Goal: Task Accomplishment & Management: Complete application form

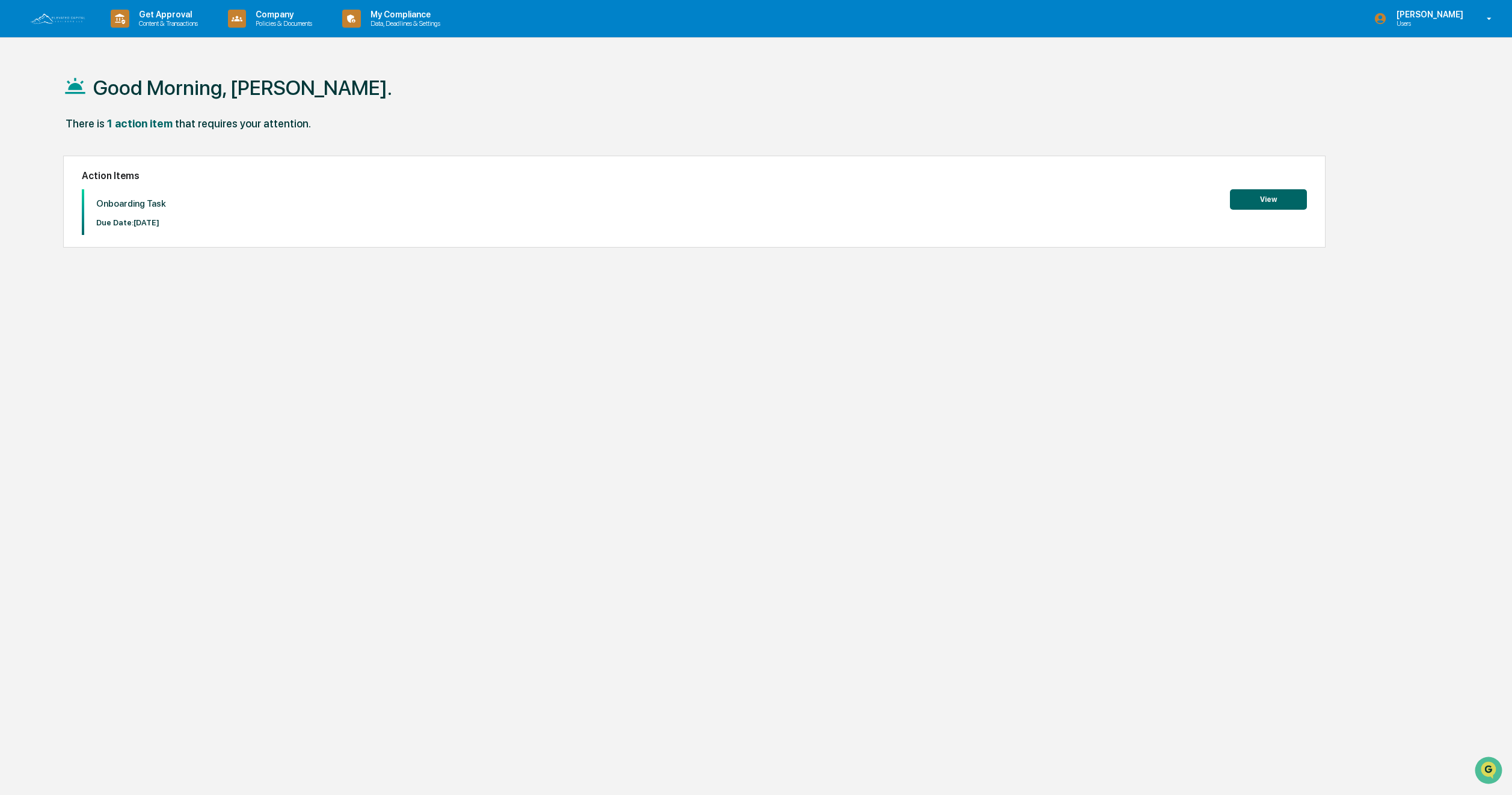
click at [1273, 201] on button "View" at bounding box center [1268, 199] width 77 height 21
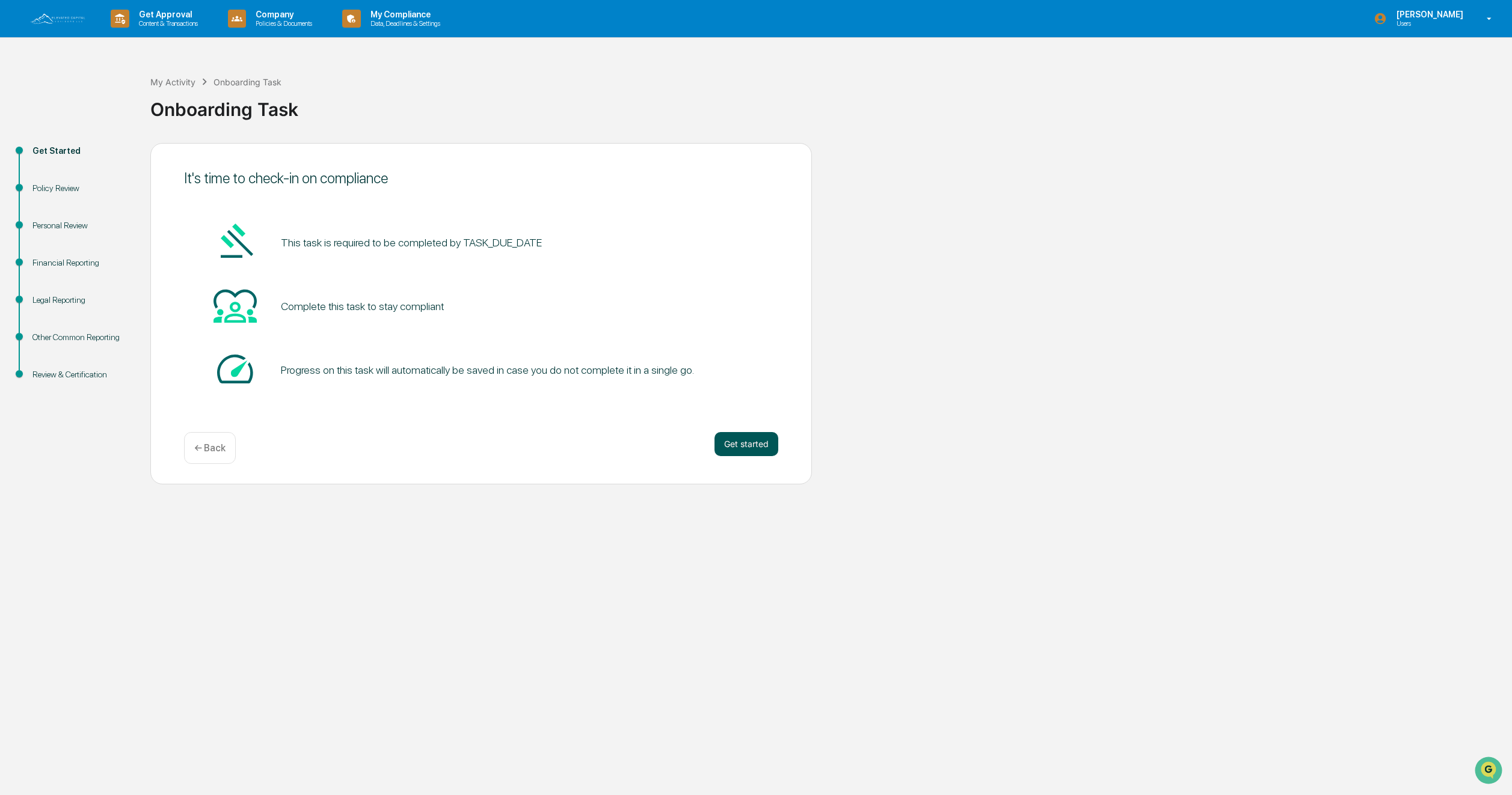
click at [734, 447] on button "Get started" at bounding box center [746, 444] width 63 height 24
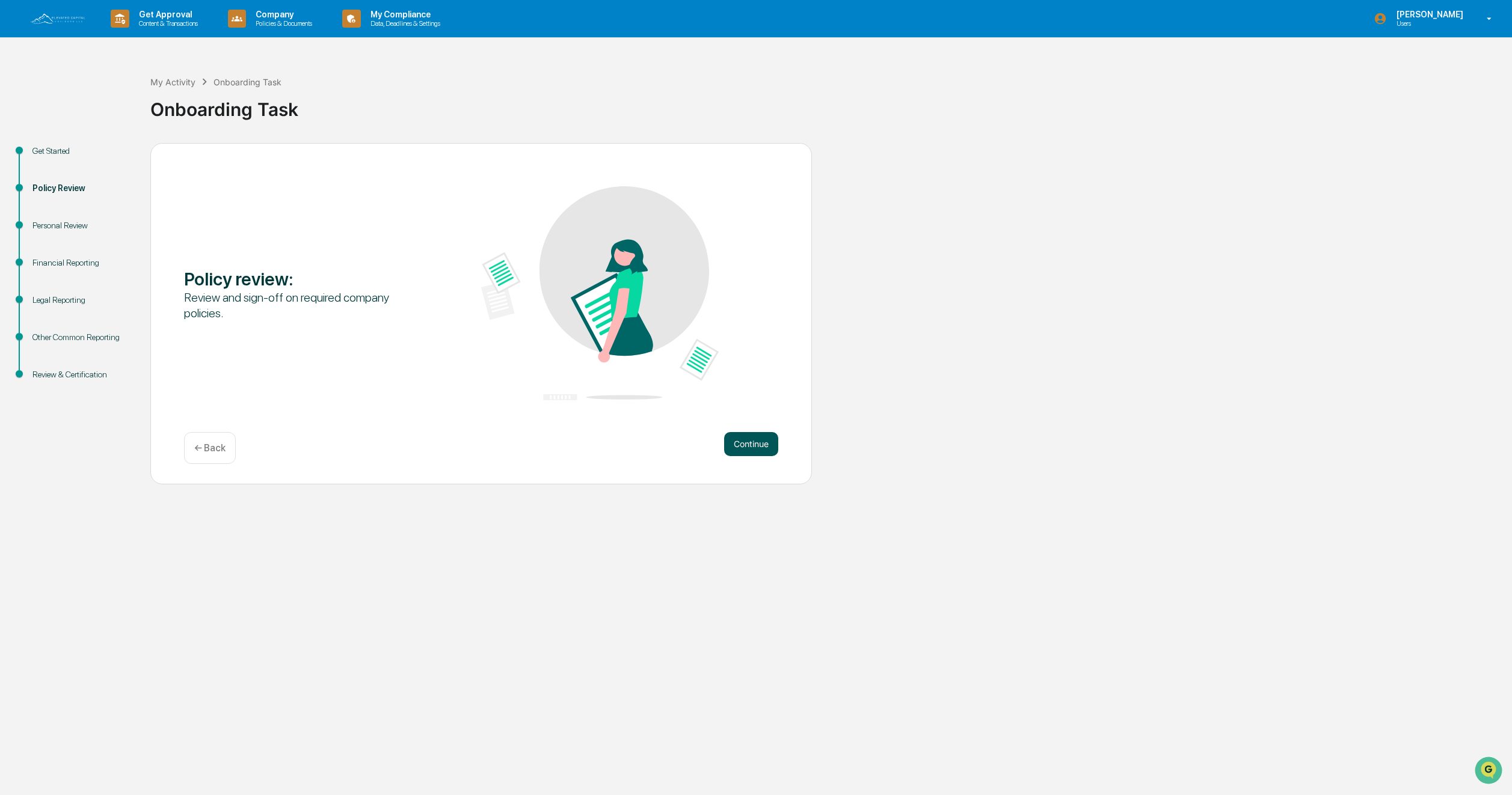
click at [768, 443] on button "Continue" at bounding box center [751, 444] width 54 height 24
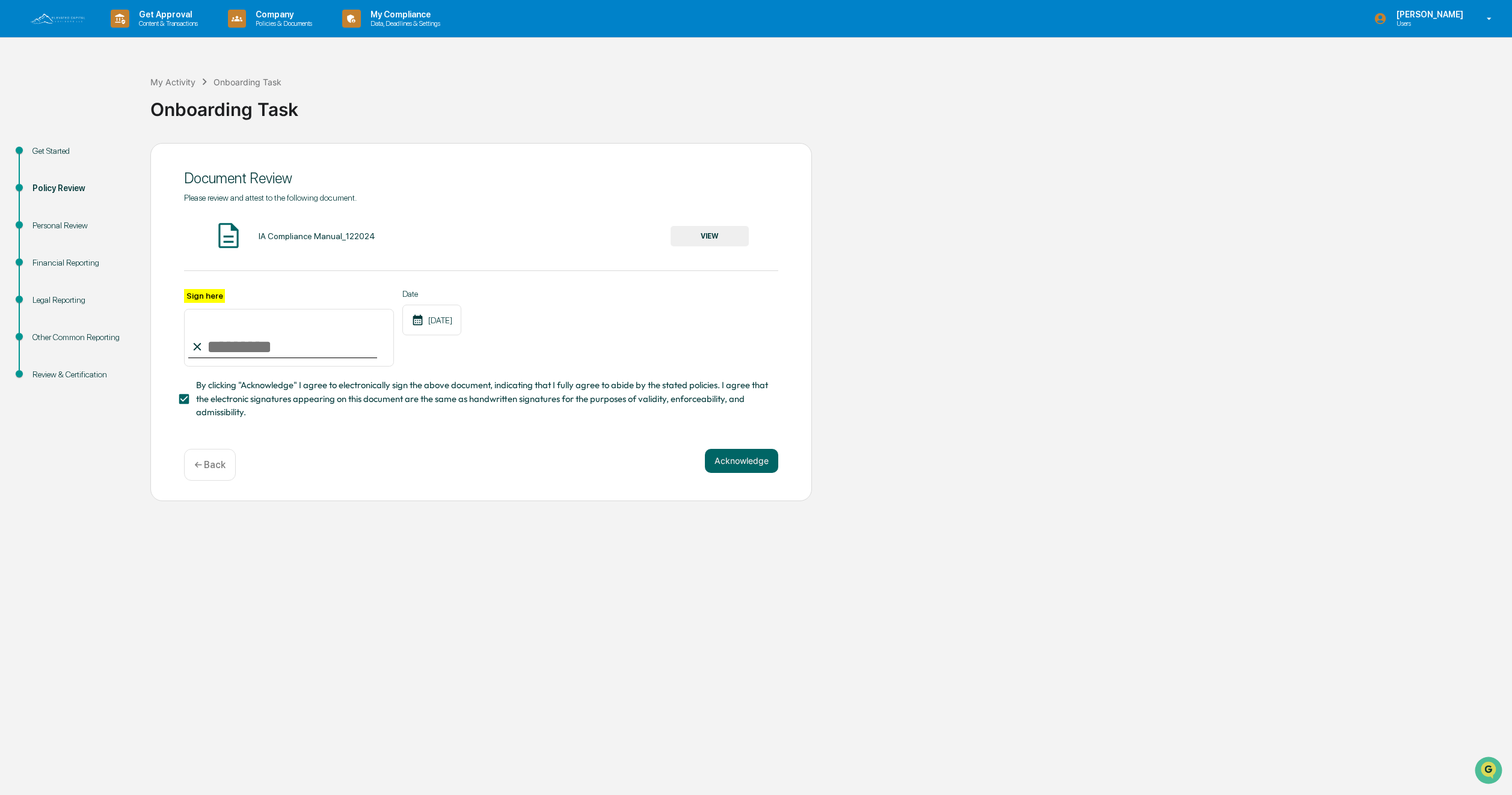
click at [210, 339] on input "Sign here" at bounding box center [288, 338] width 210 height 58
type input "**********"
click at [724, 457] on button "Acknowledge" at bounding box center [741, 461] width 73 height 24
click at [233, 235] on img at bounding box center [228, 235] width 30 height 30
click at [715, 236] on button "VIEW" at bounding box center [709, 236] width 78 height 21
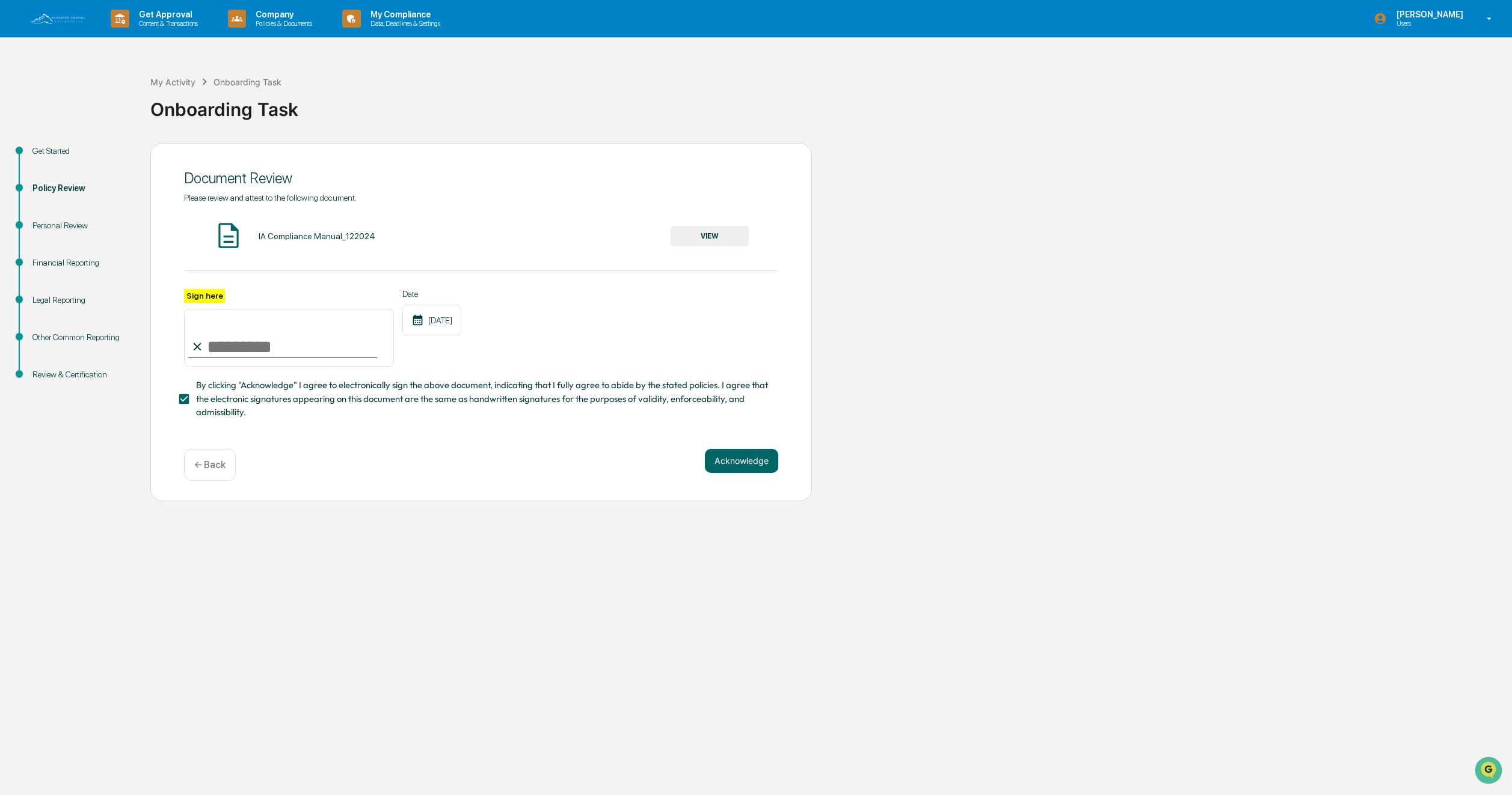
click at [738, 461] on button "Acknowledge" at bounding box center [741, 461] width 73 height 24
click at [221, 338] on input "Sign here" at bounding box center [288, 338] width 210 height 58
type input "**********"
click at [747, 475] on button "Acknowledge" at bounding box center [741, 475] width 73 height 24
click at [702, 237] on button "VIEW" at bounding box center [709, 236] width 78 height 21
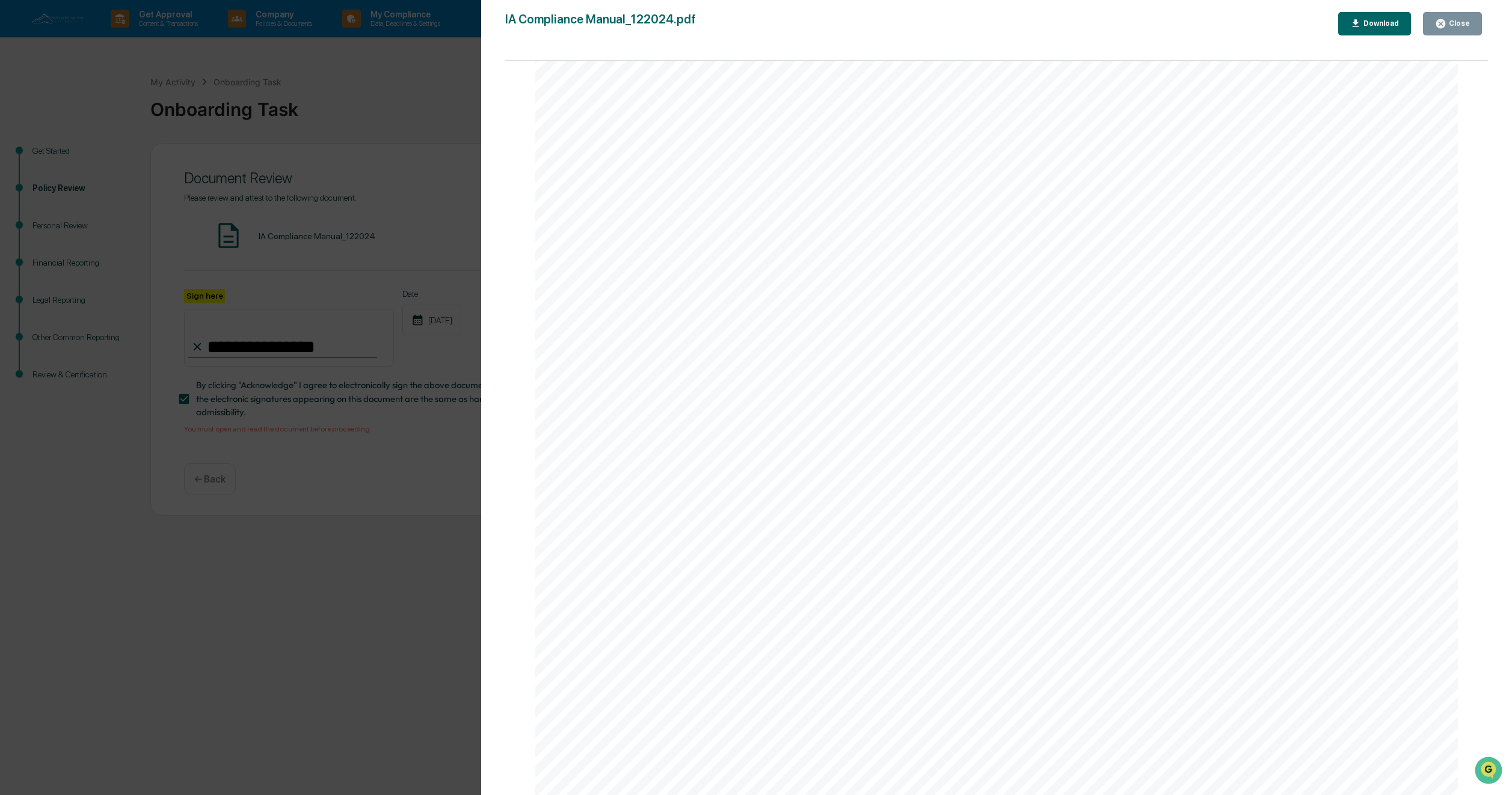
scroll to position [105276, 0]
click at [1458, 27] on div "Close" at bounding box center [1458, 23] width 24 height 8
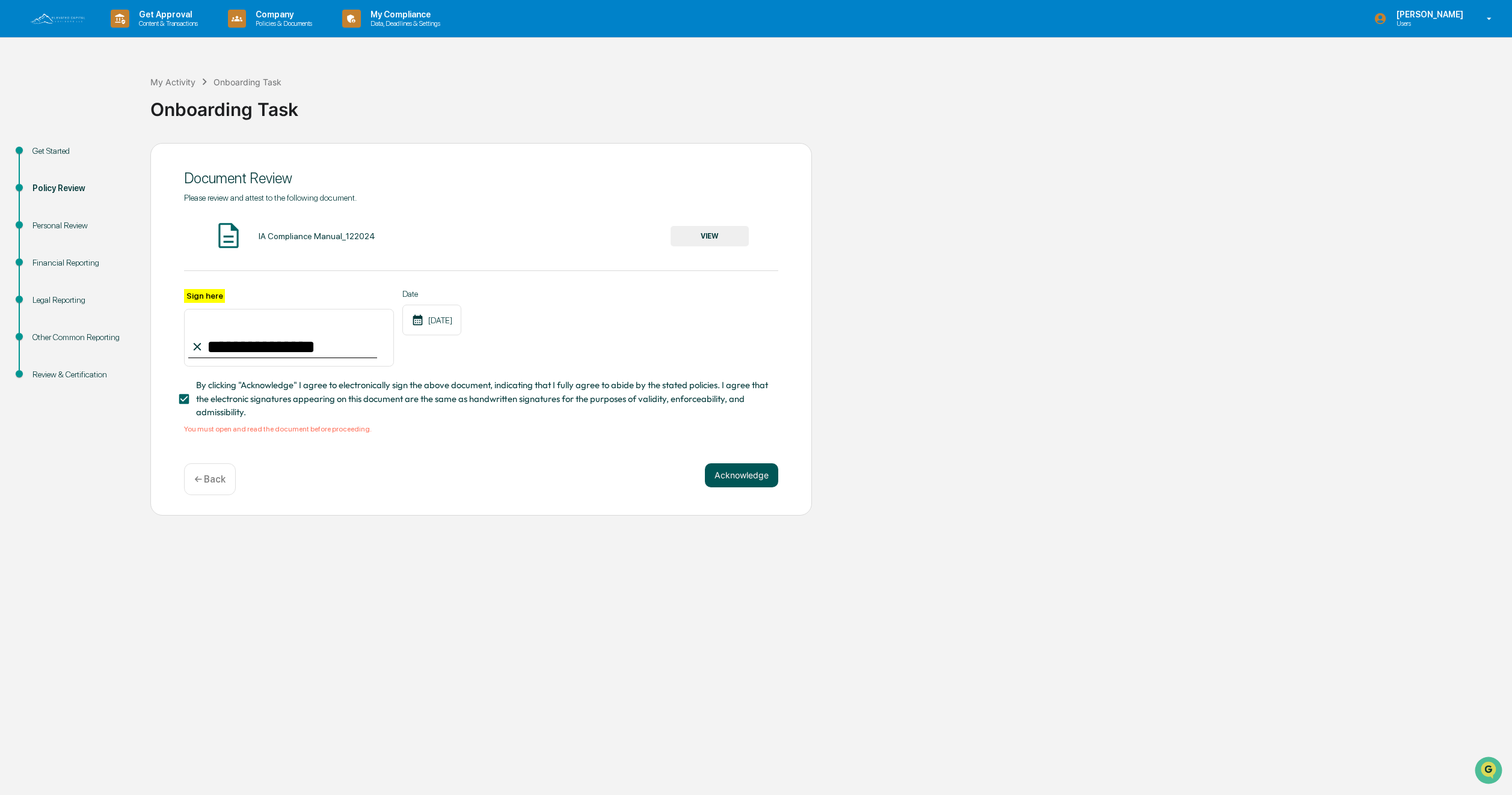
click at [734, 477] on button "Acknowledge" at bounding box center [741, 475] width 73 height 24
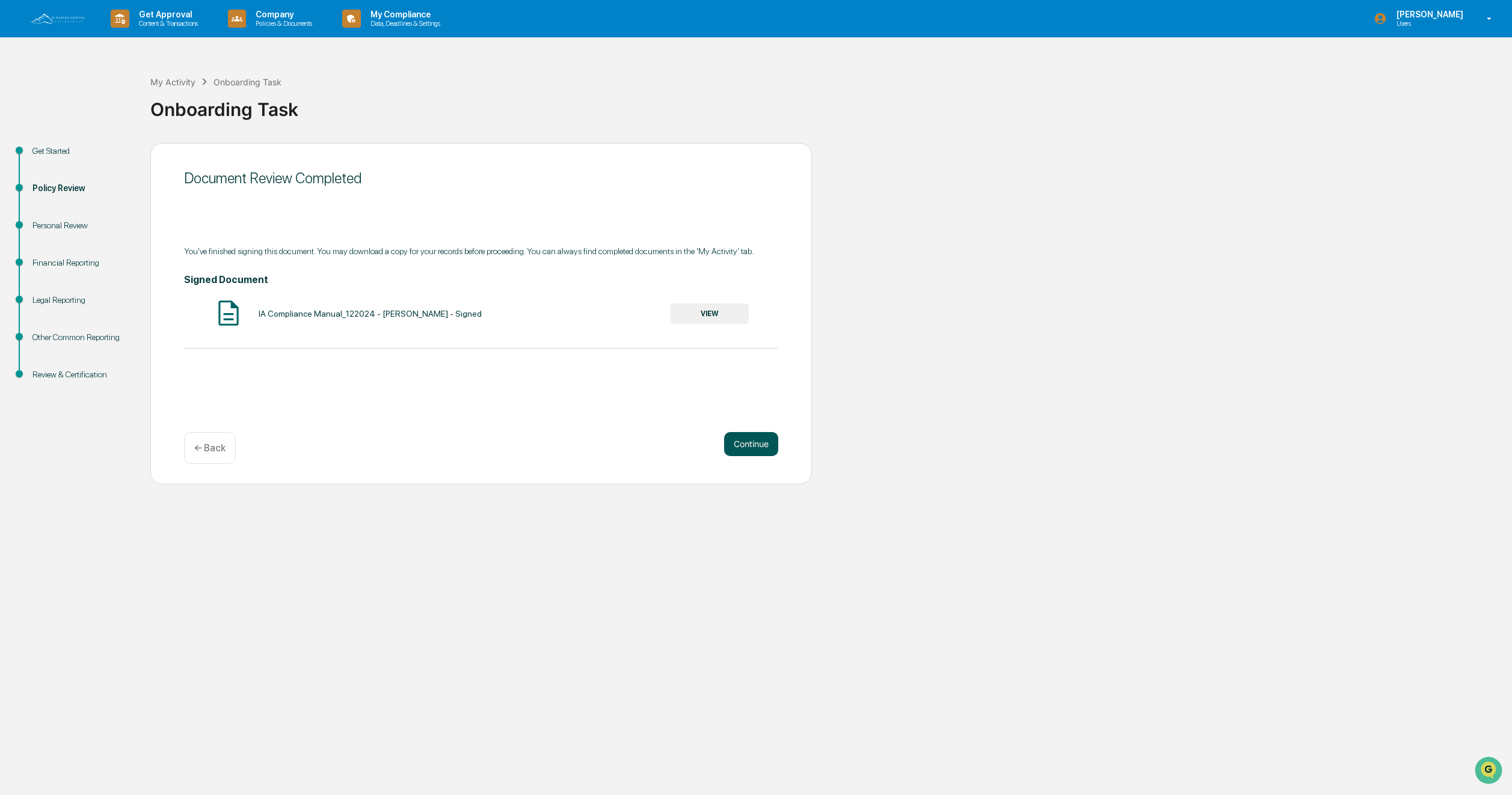
click at [754, 447] on button "Continue" at bounding box center [751, 444] width 54 height 24
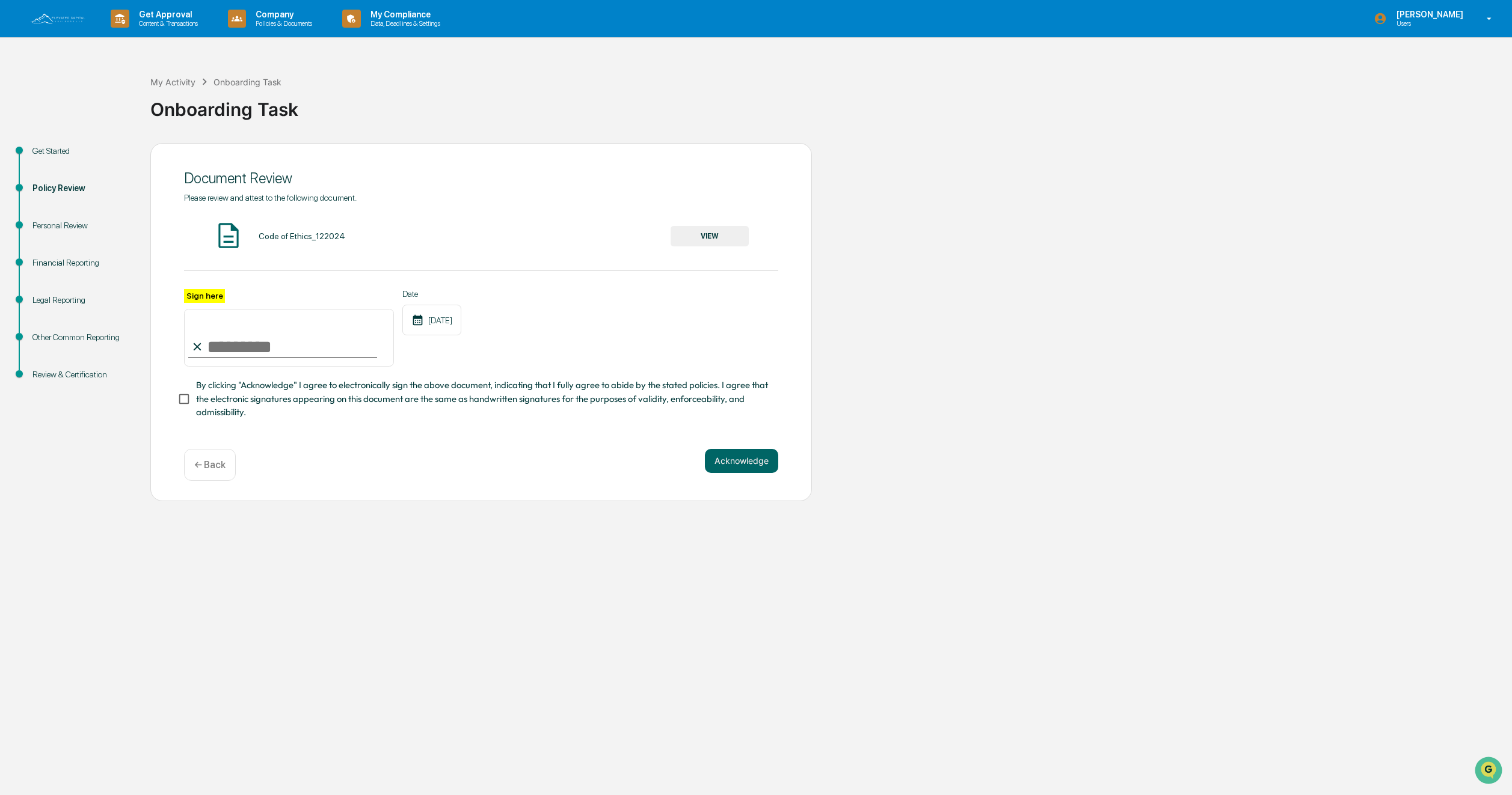
click at [708, 235] on button "VIEW" at bounding box center [709, 236] width 78 height 21
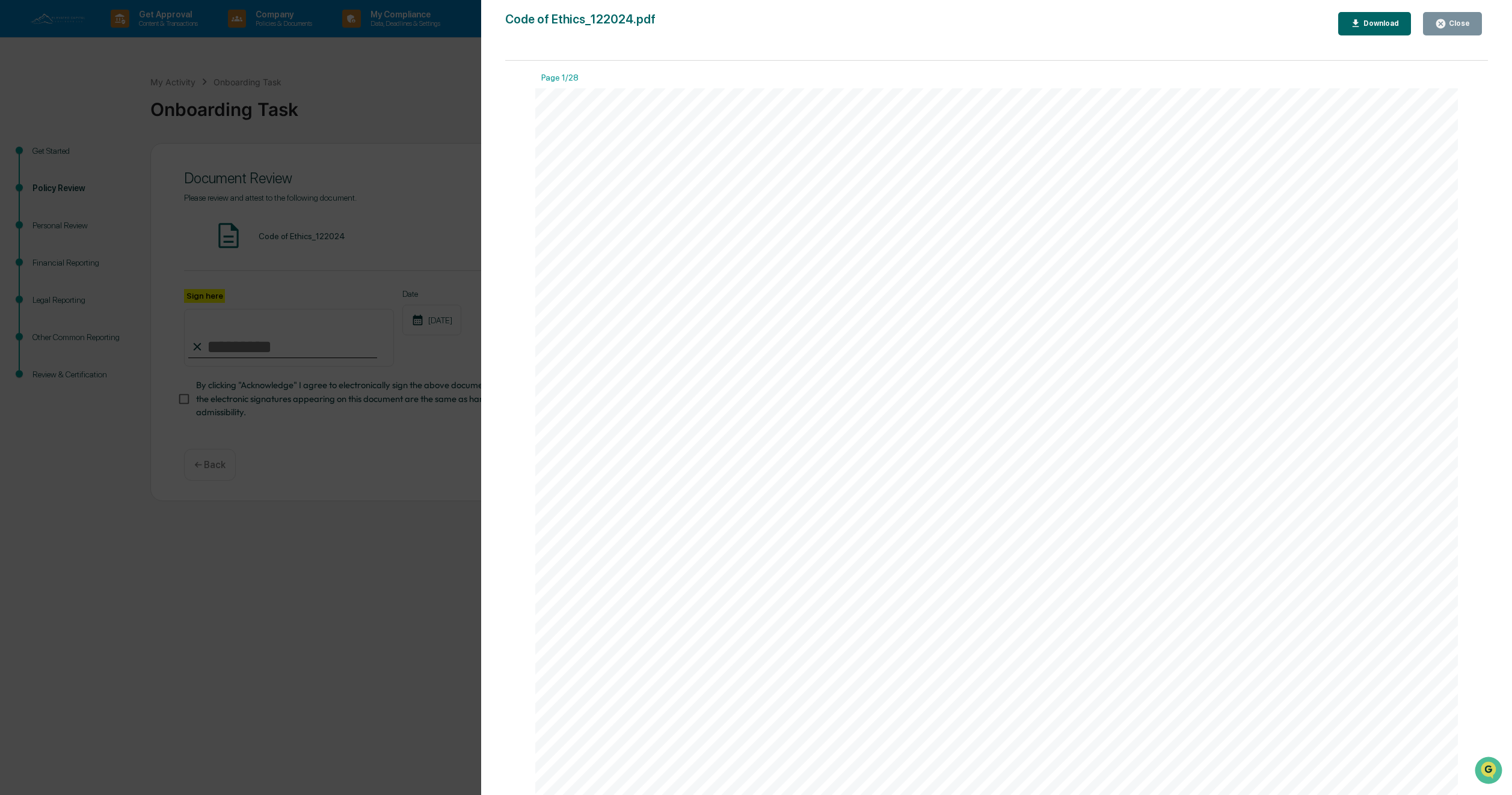
click at [1369, 23] on div "Download" at bounding box center [1380, 23] width 38 height 8
click at [1461, 23] on div "Close" at bounding box center [1458, 23] width 24 height 8
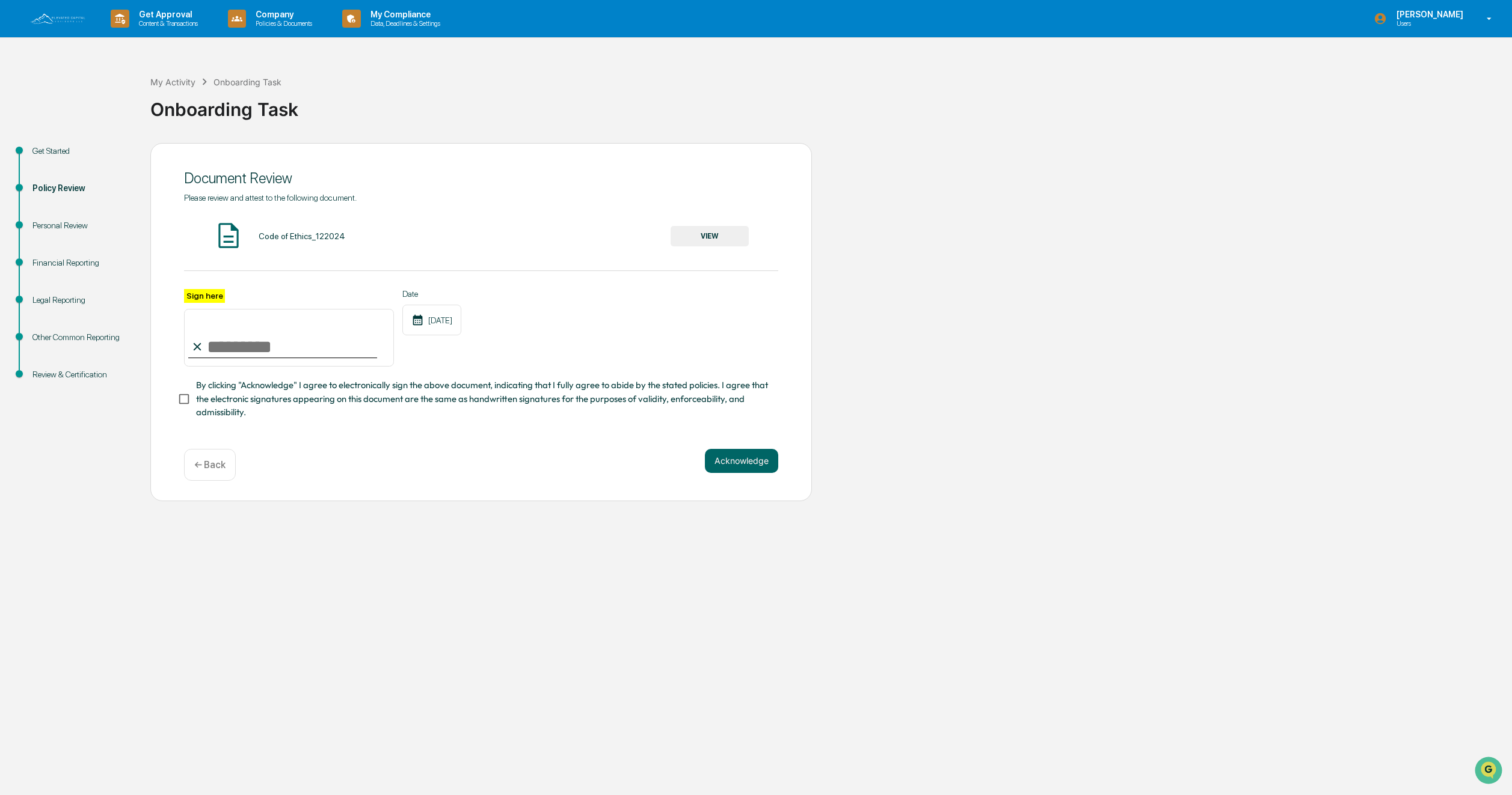
click at [229, 340] on input "Sign here" at bounding box center [288, 338] width 210 height 58
type input "**********"
click at [731, 462] on button "Acknowledge" at bounding box center [741, 461] width 73 height 24
click at [756, 478] on button "Acknowledge" at bounding box center [741, 475] width 73 height 24
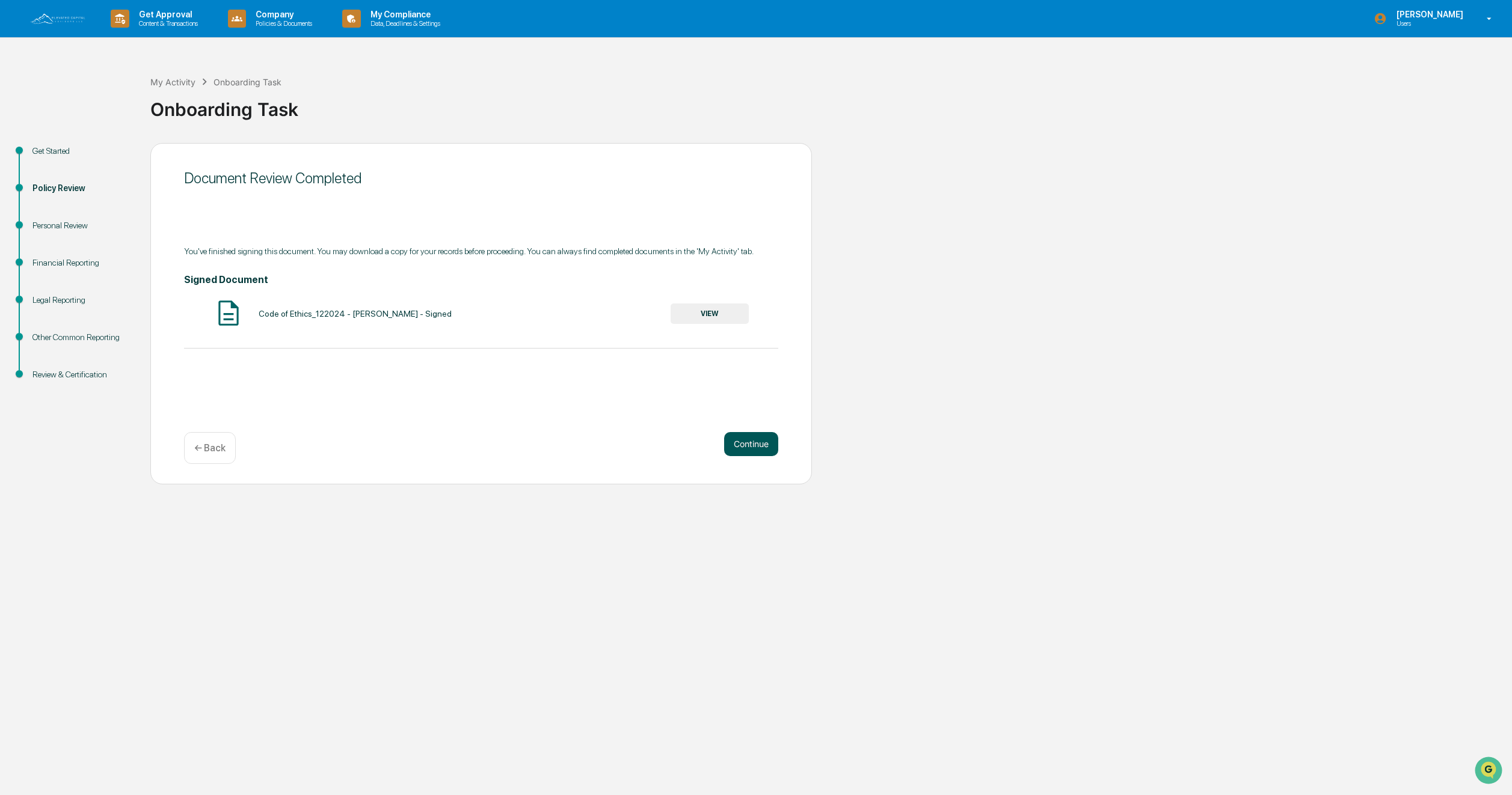
click at [750, 436] on button "Continue" at bounding box center [751, 444] width 54 height 24
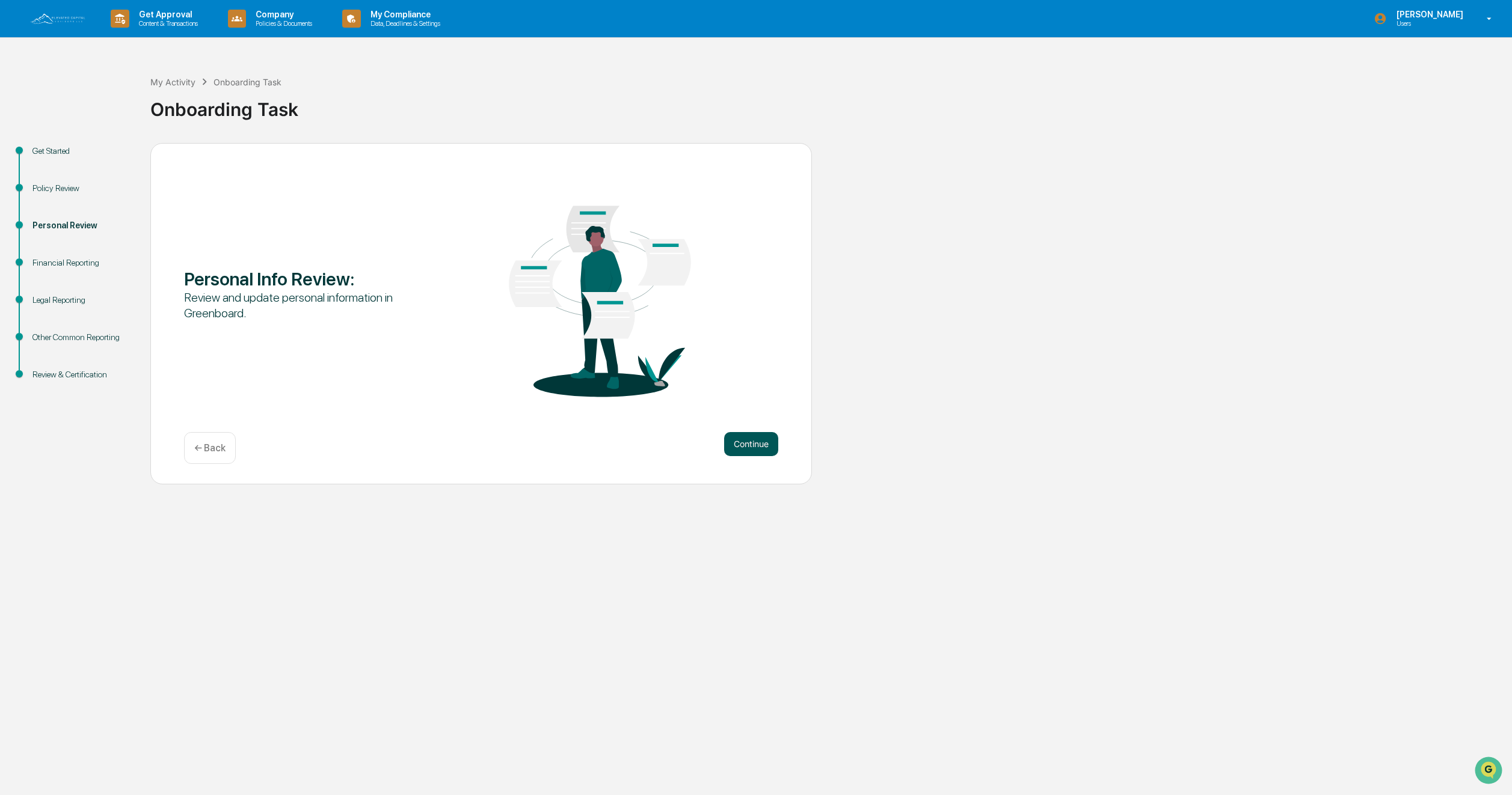
click at [741, 443] on button "Continue" at bounding box center [751, 444] width 54 height 24
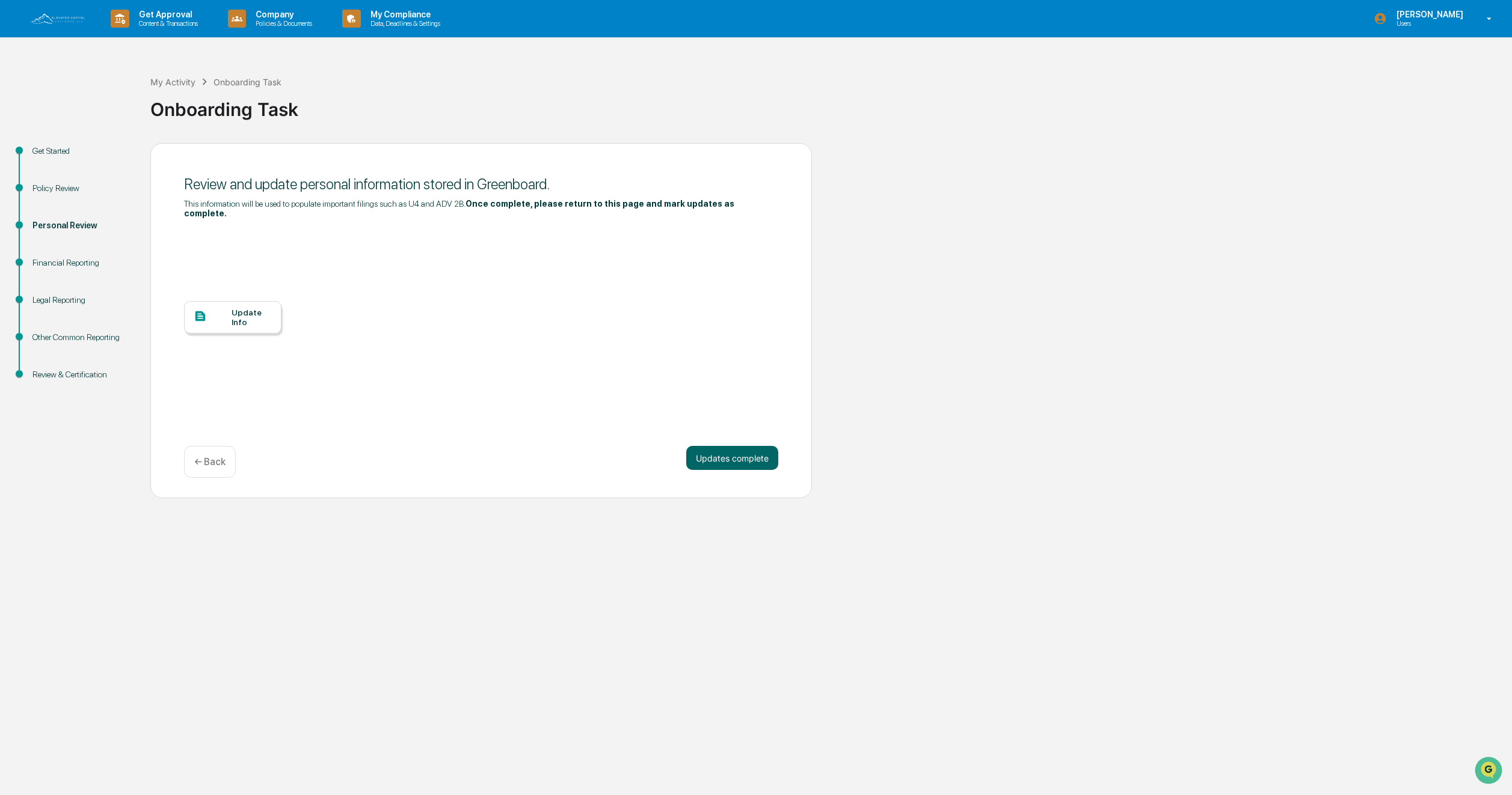
click at [245, 315] on div "Update Info" at bounding box center [251, 316] width 40 height 19
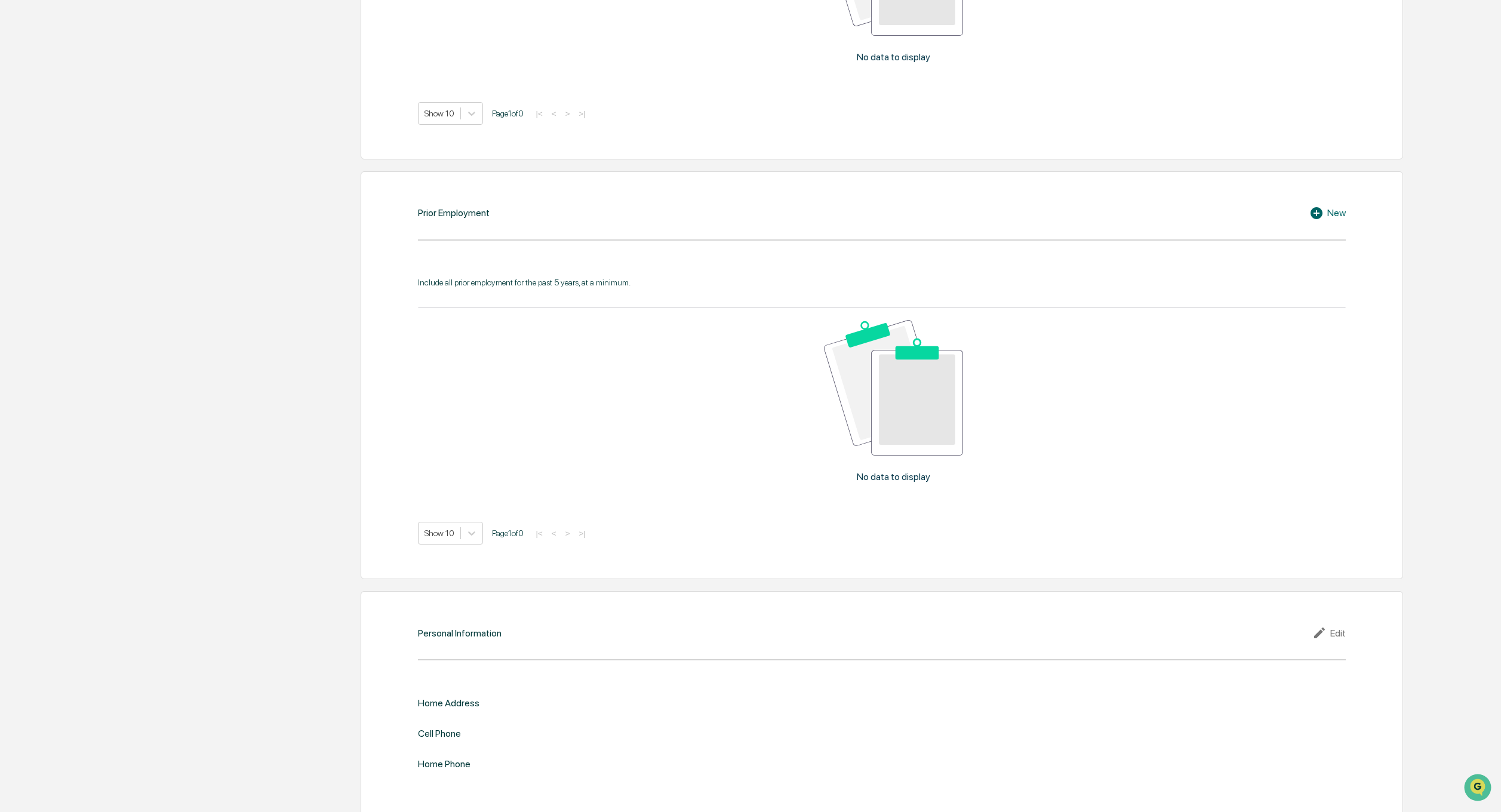
scroll to position [964, 0]
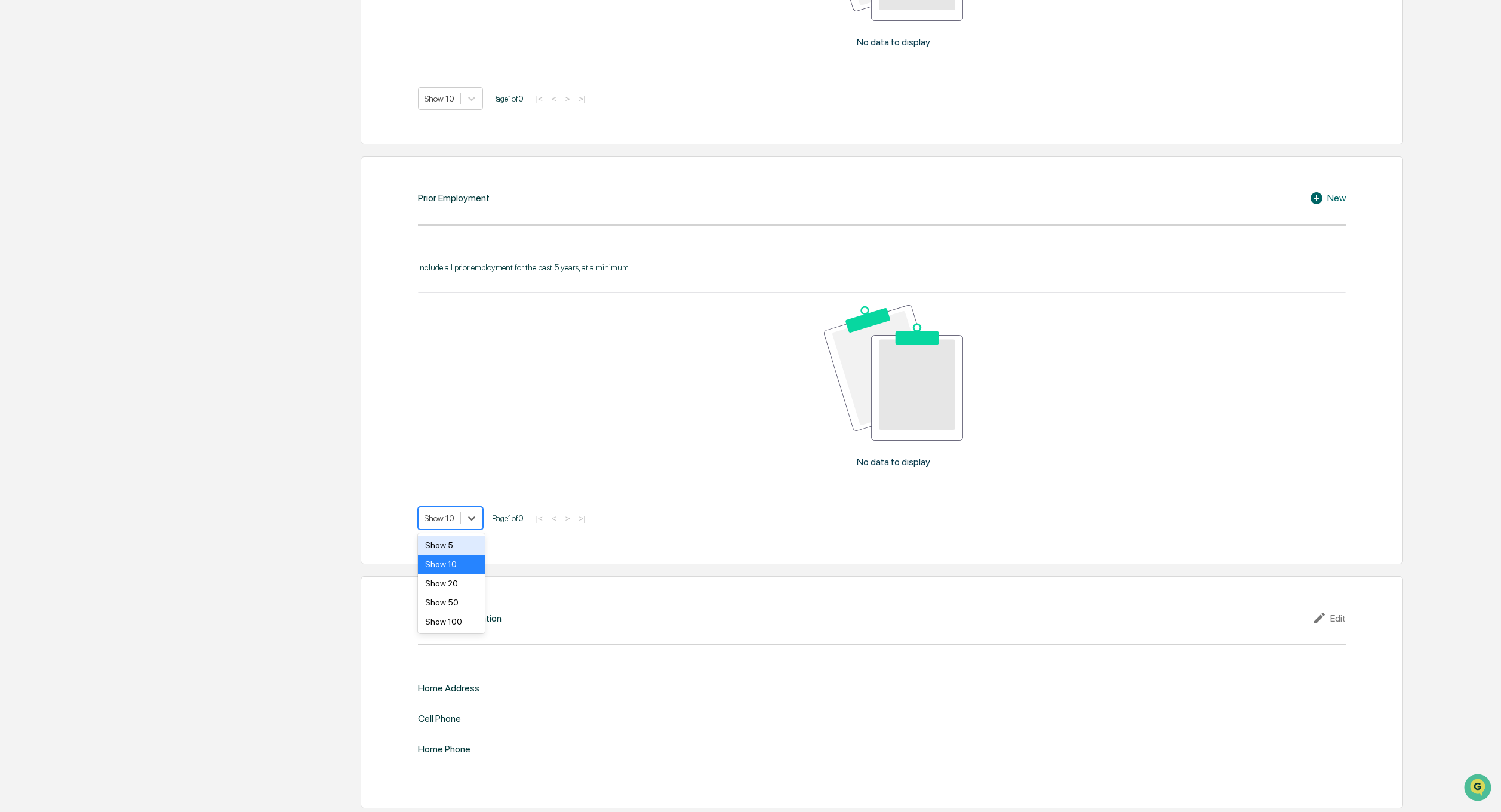
click at [440, 515] on div at bounding box center [439, 518] width 30 height 12
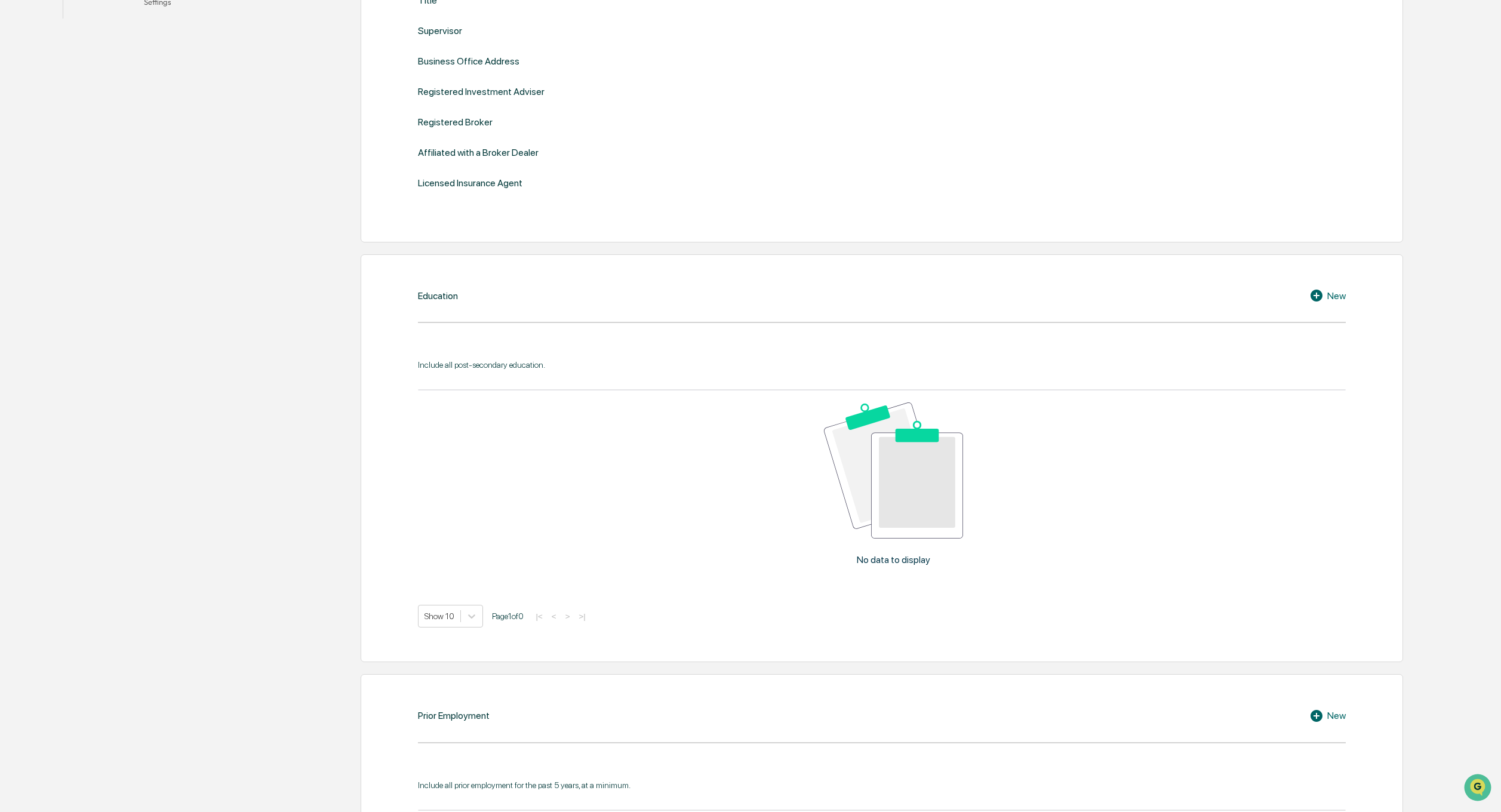
scroll to position [0, 0]
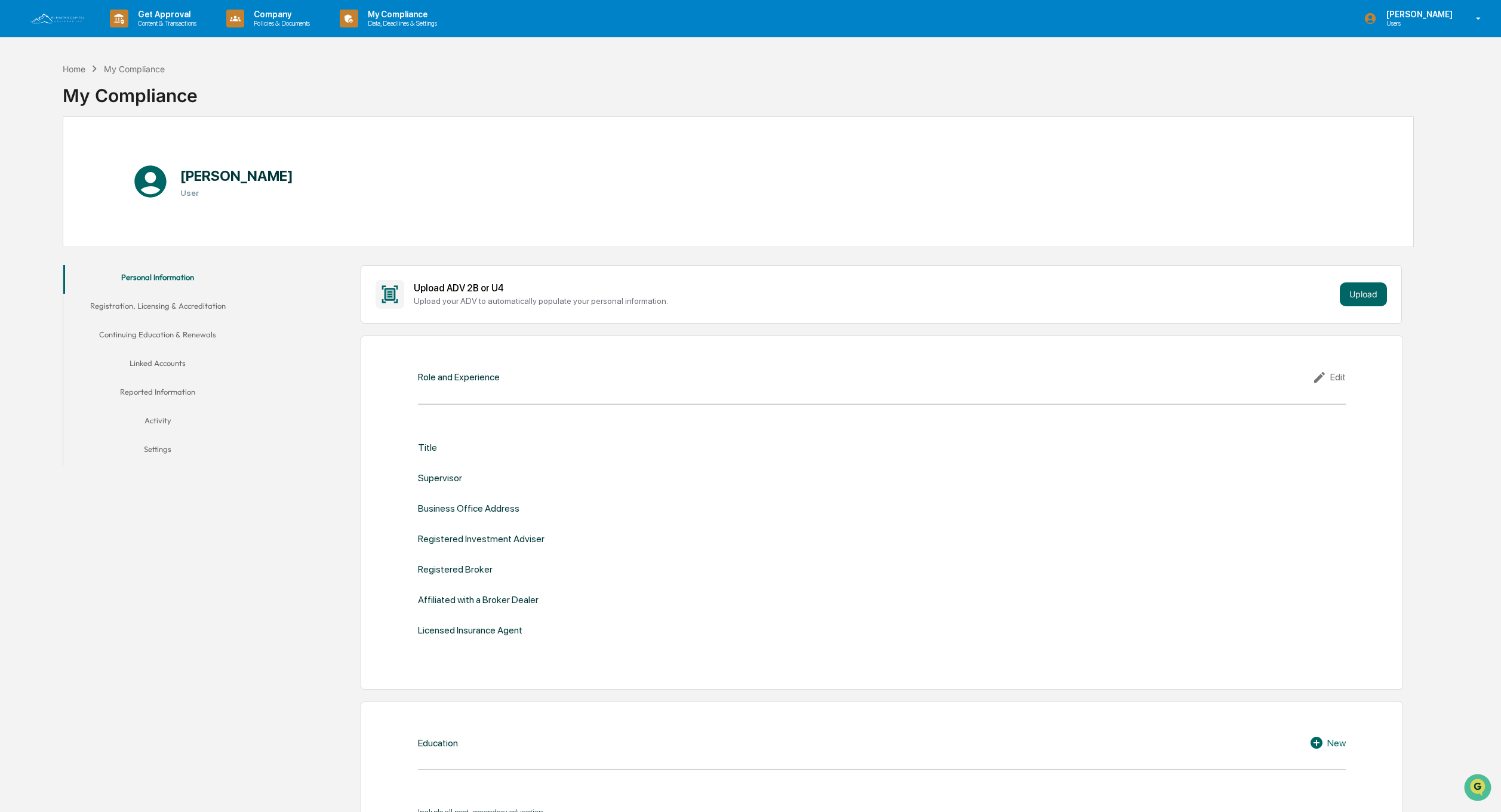
click at [461, 447] on div "Title" at bounding box center [882, 447] width 928 height 12
click at [462, 475] on div "Supervisor" at bounding box center [439, 477] width 44 height 12
click at [1361, 285] on button "Upload" at bounding box center [1363, 294] width 47 height 24
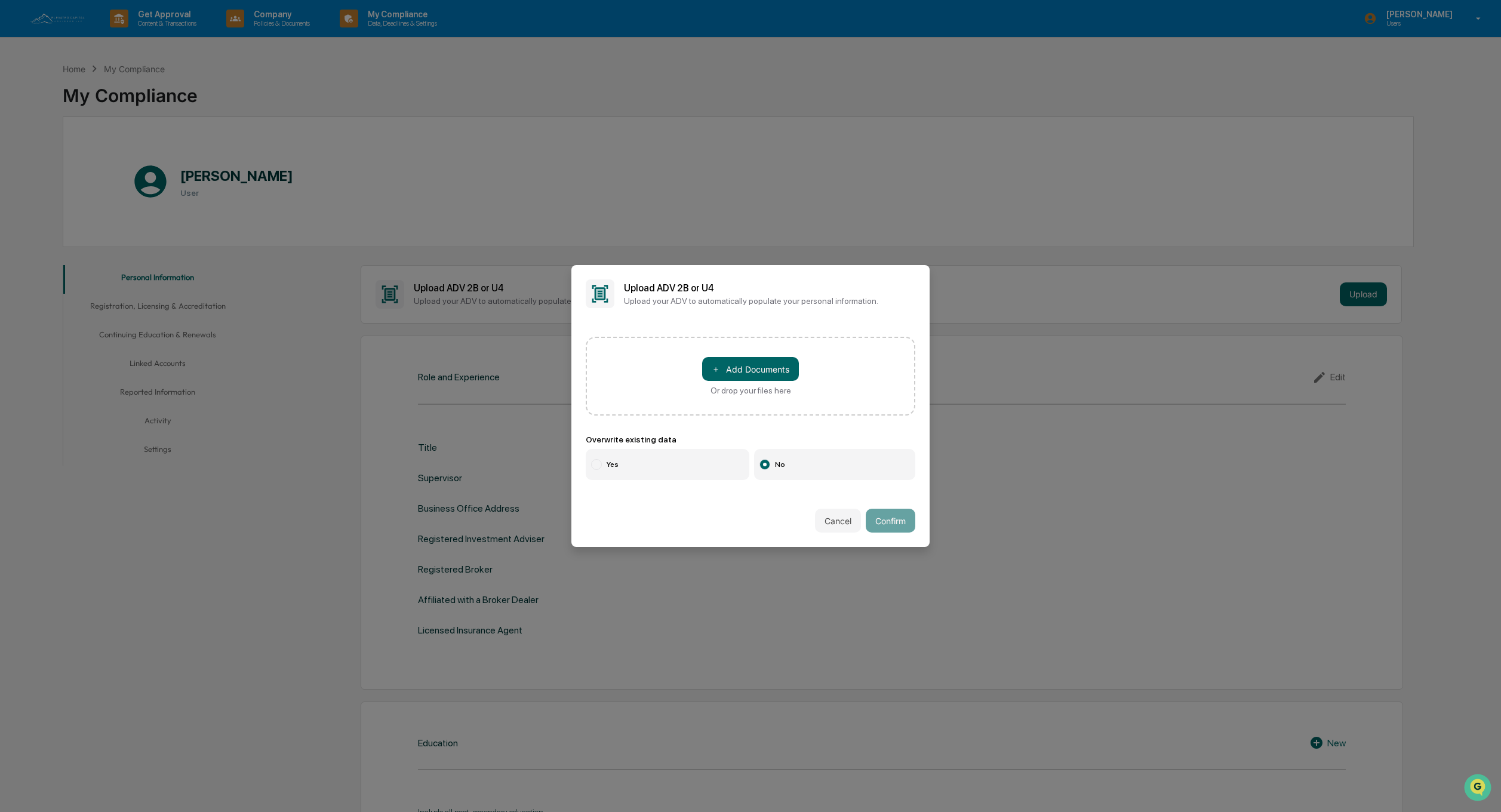
click at [835, 520] on button "Cancel" at bounding box center [837, 520] width 46 height 24
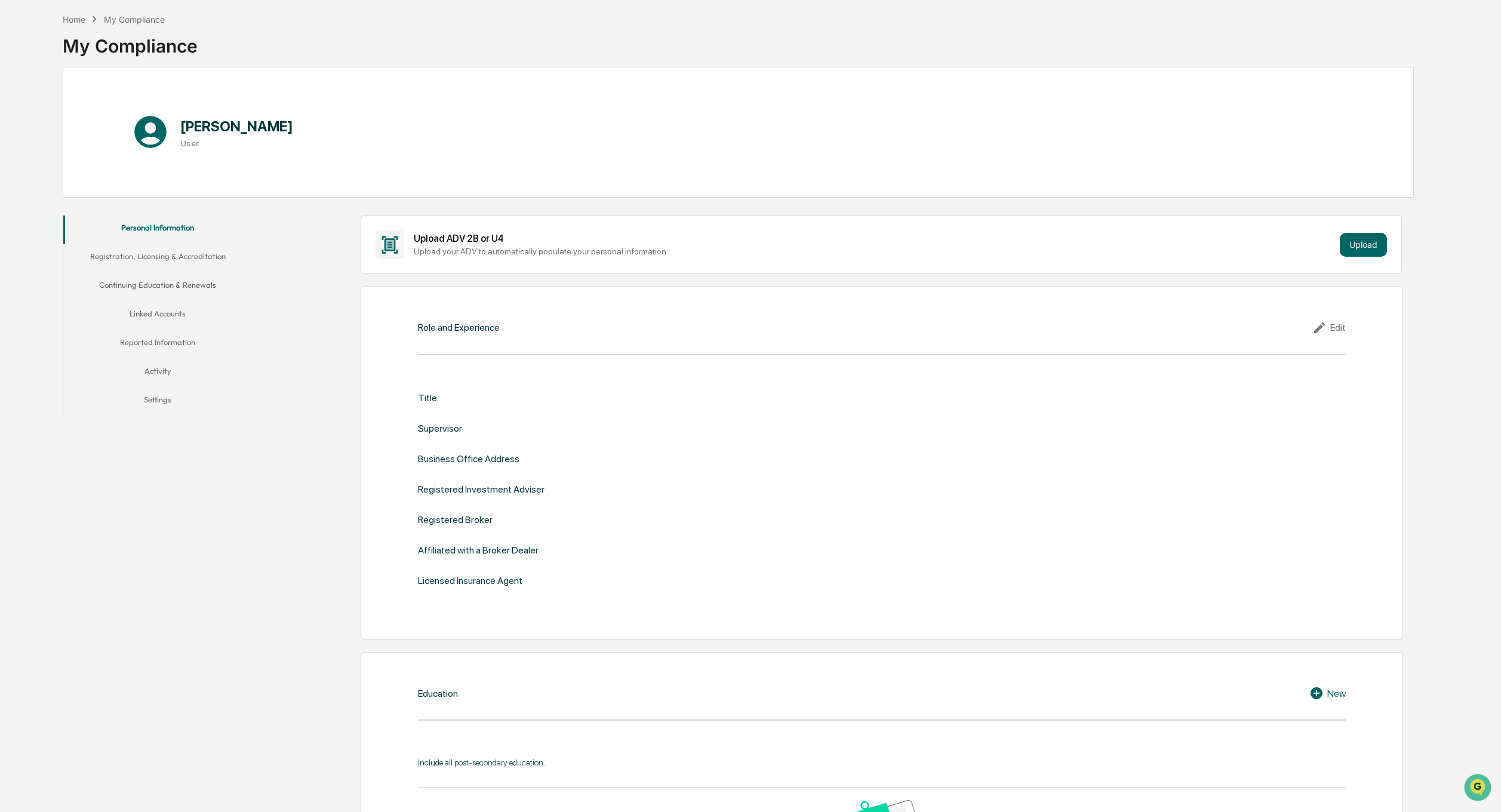
scroll to position [65, 0]
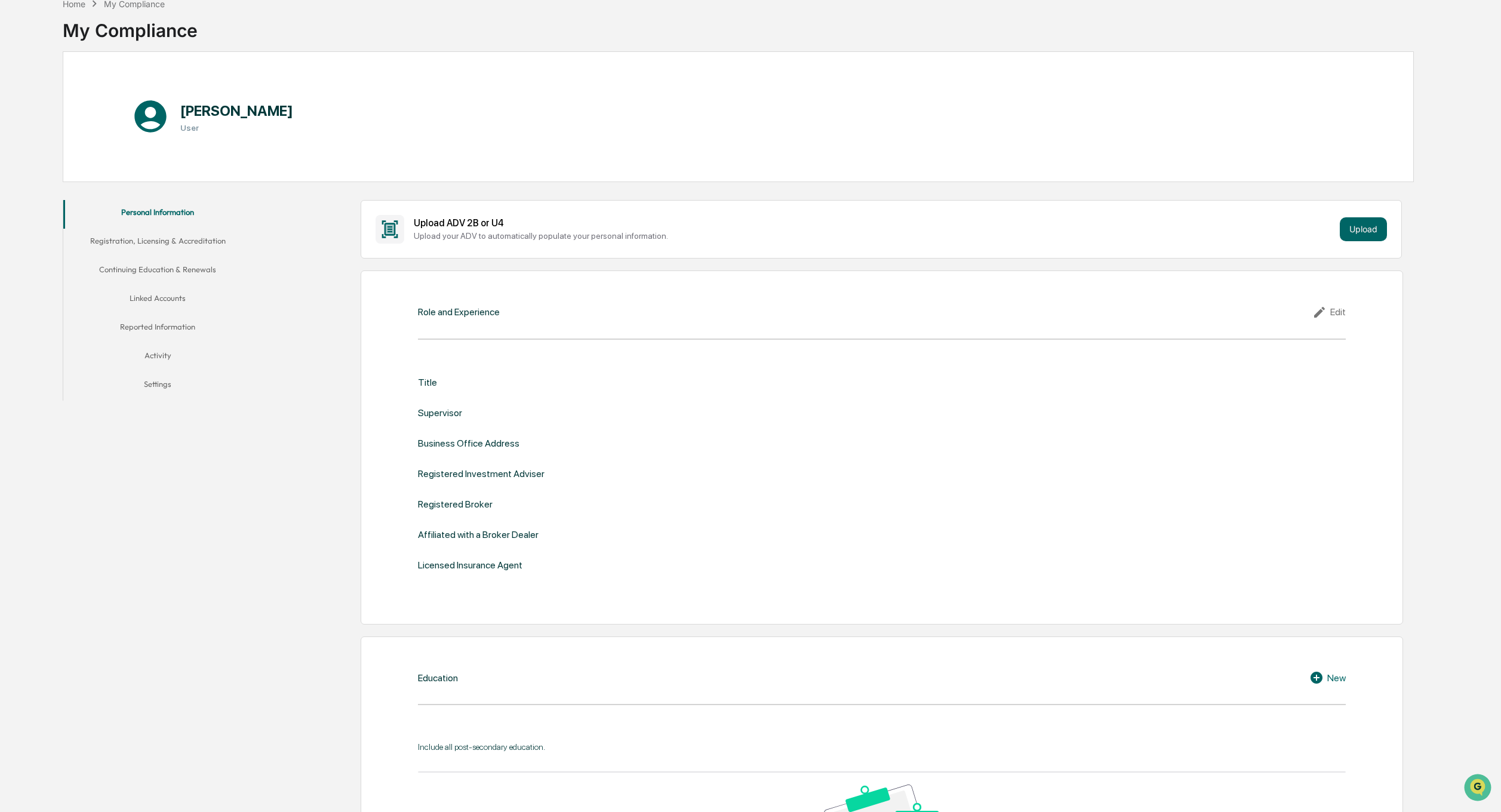
click at [1336, 311] on div "Edit" at bounding box center [1328, 312] width 33 height 14
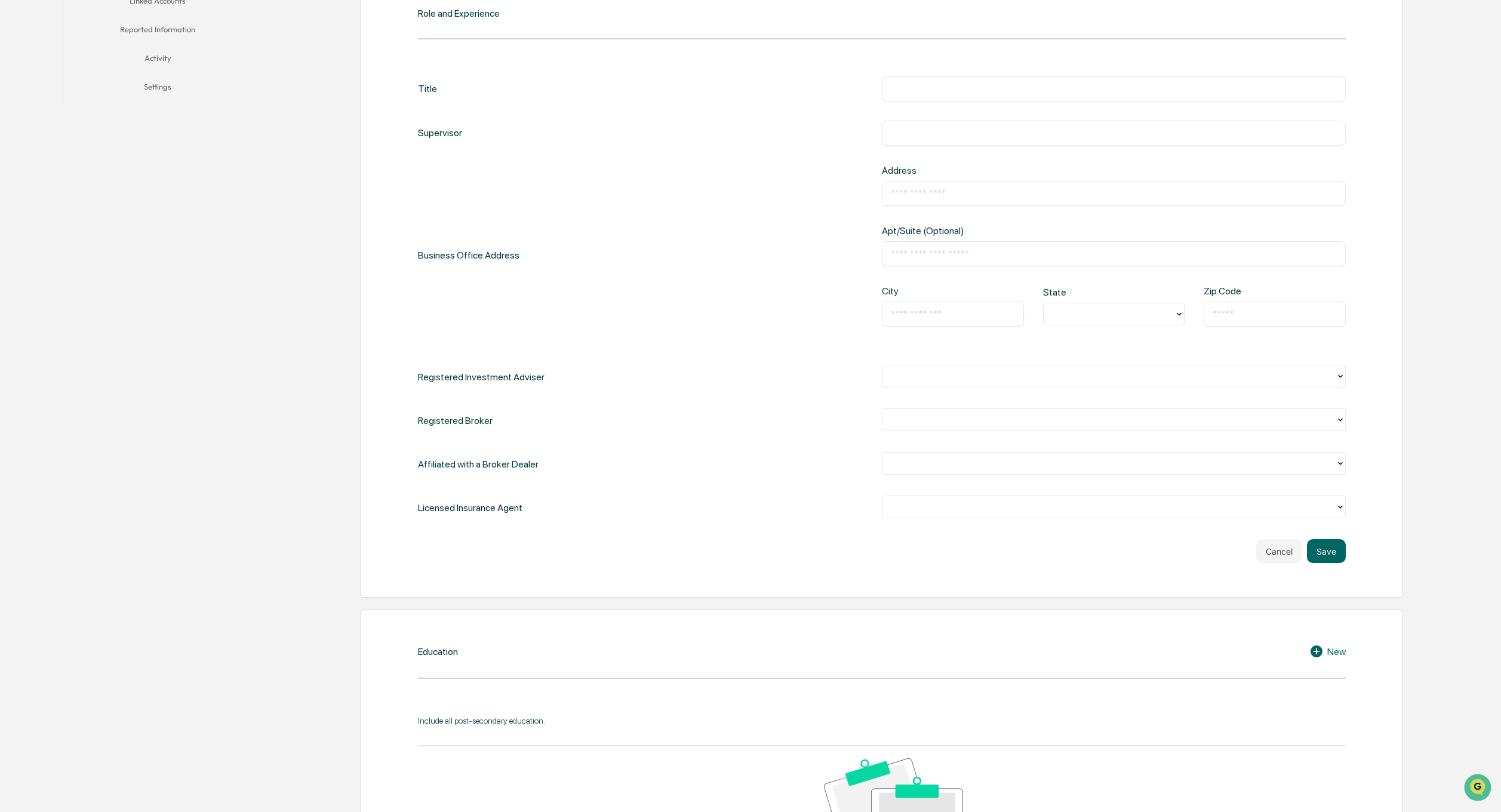
scroll to position [374, 0]
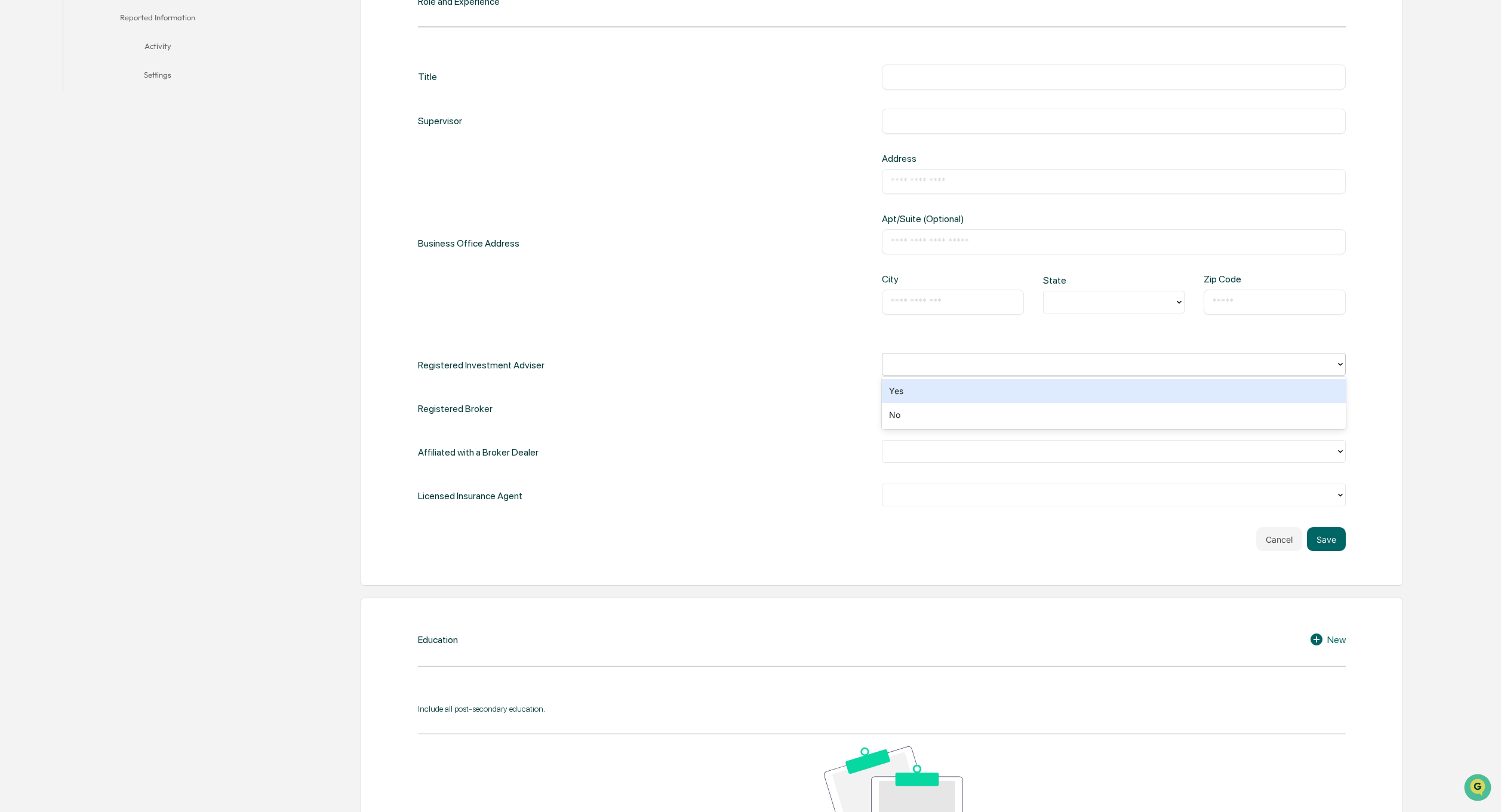
click at [963, 369] on div at bounding box center [1108, 364] width 441 height 14
click at [782, 364] on div "Registered Investment Adviser" at bounding box center [882, 365] width 928 height 24
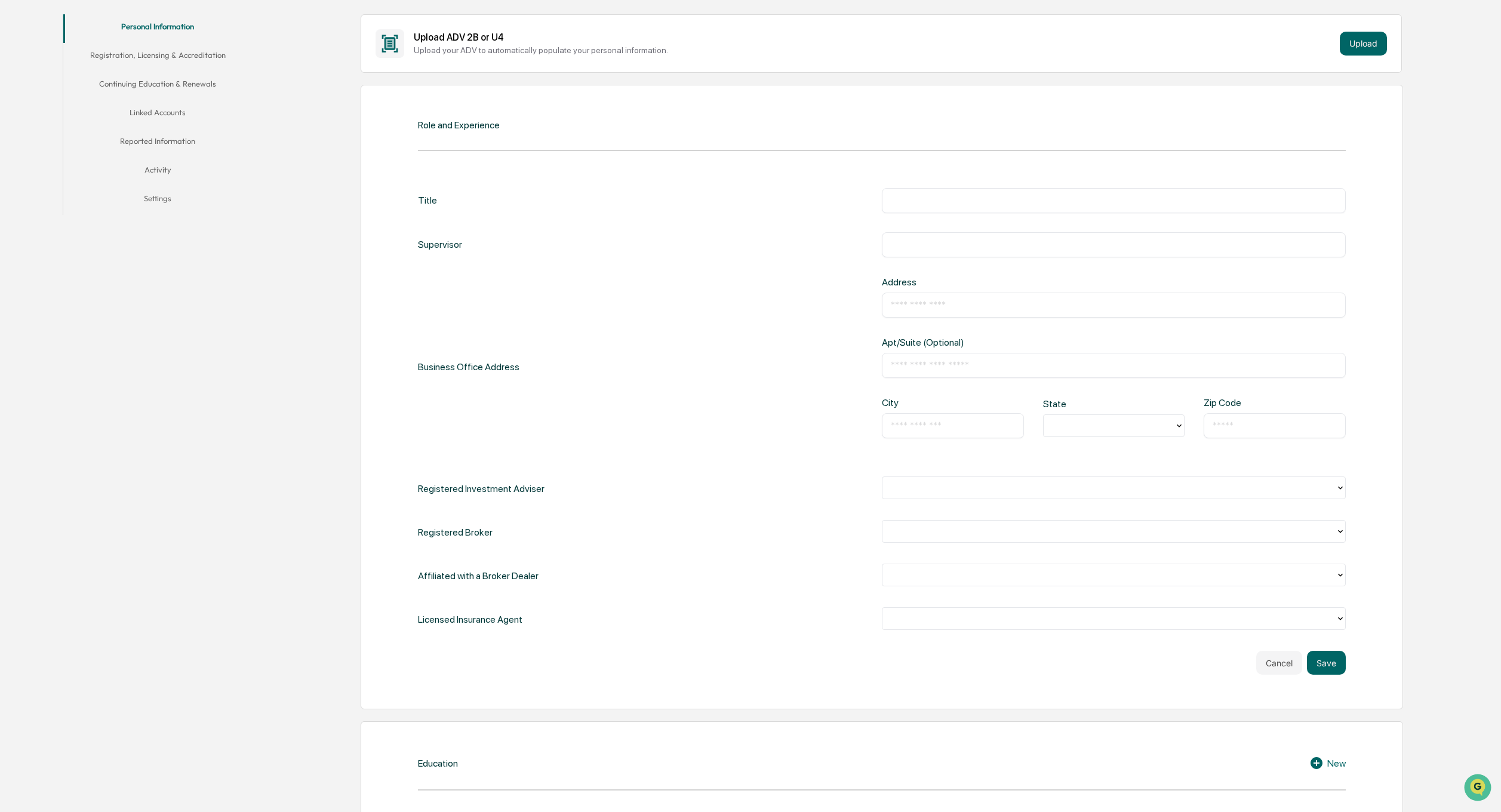
scroll to position [252, 0]
click at [951, 200] on input "text" at bounding box center [1113, 198] width 446 height 12
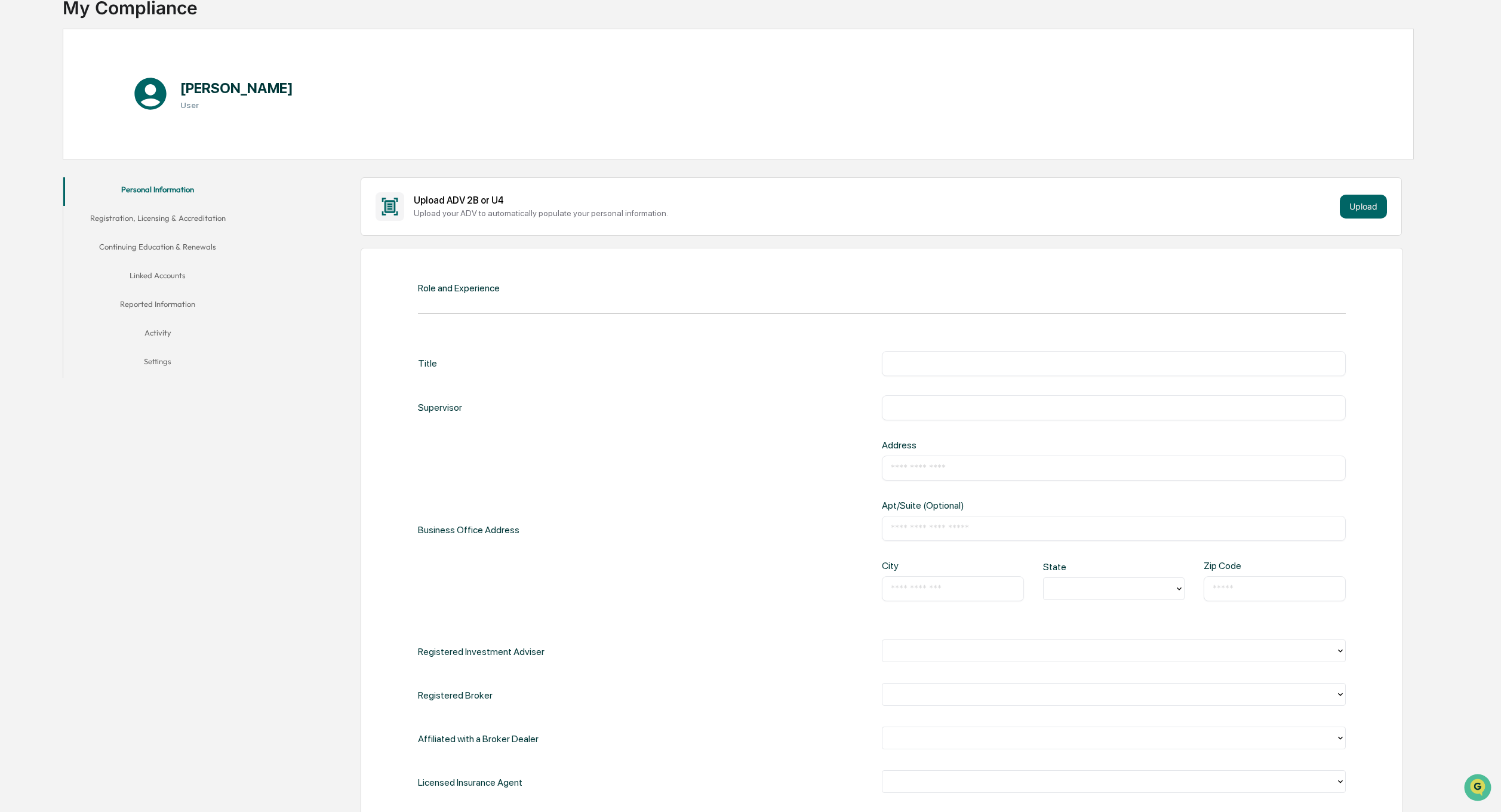
scroll to position [0, 0]
